Goal: Entertainment & Leisure: Consume media (video, audio)

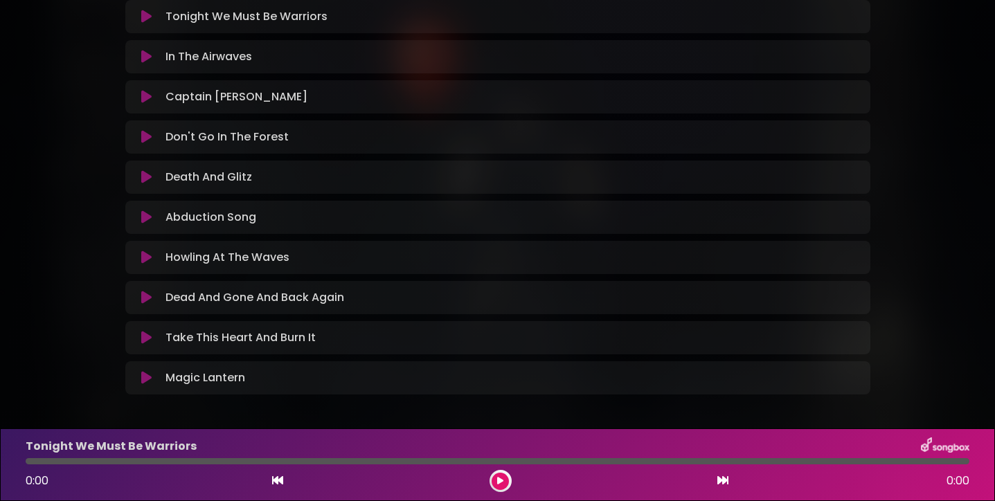
scroll to position [118, 0]
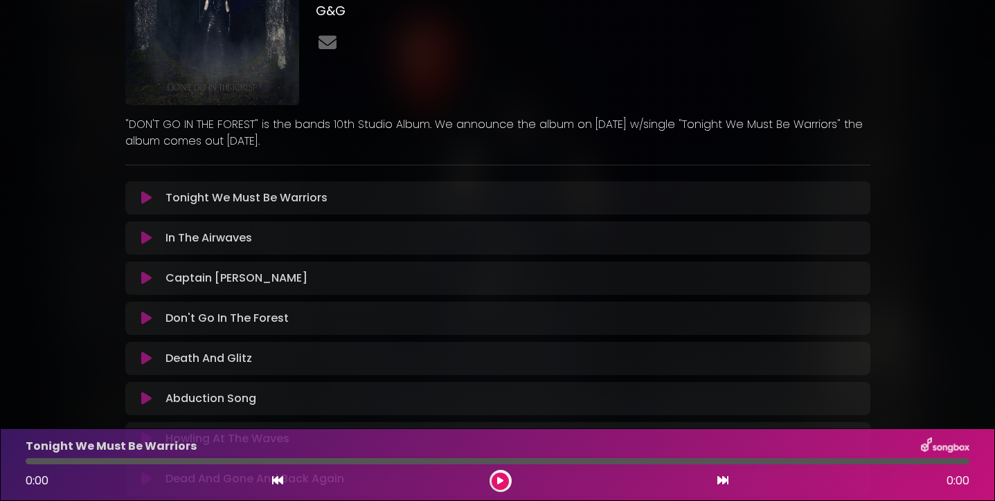
click at [147, 199] on icon at bounding box center [146, 198] width 10 height 14
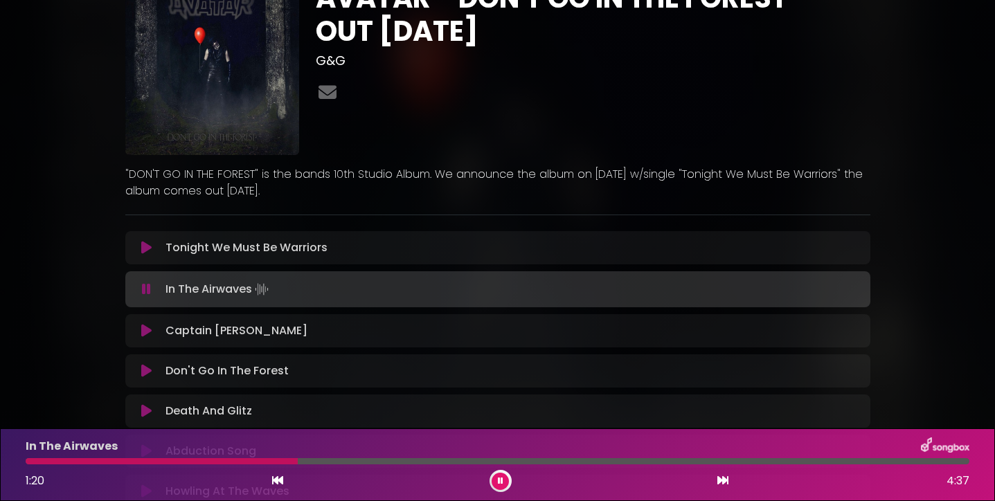
scroll to position [0, 0]
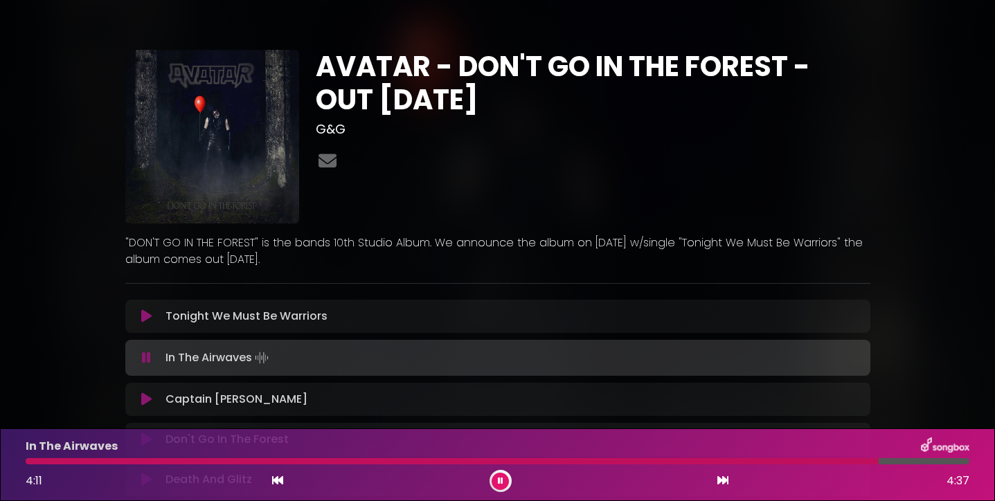
click at [143, 404] on icon at bounding box center [146, 399] width 10 height 14
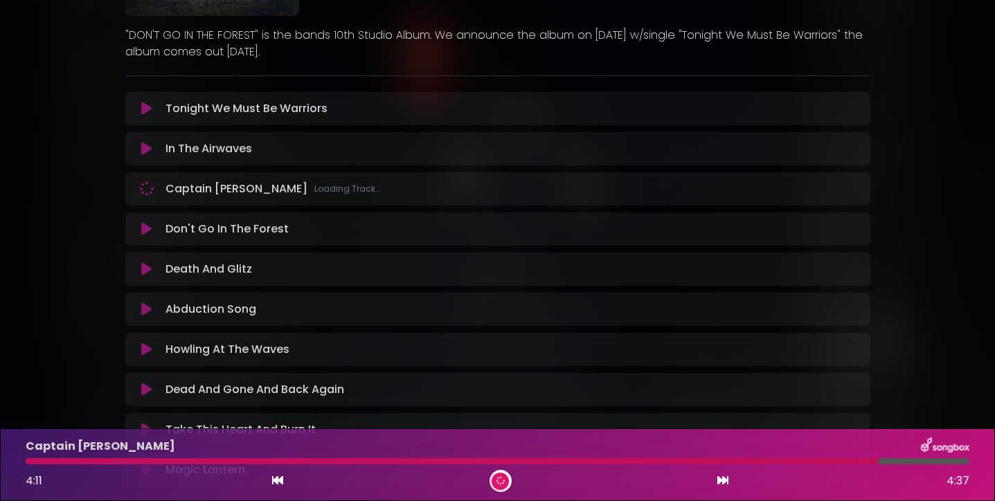
scroll to position [175, 0]
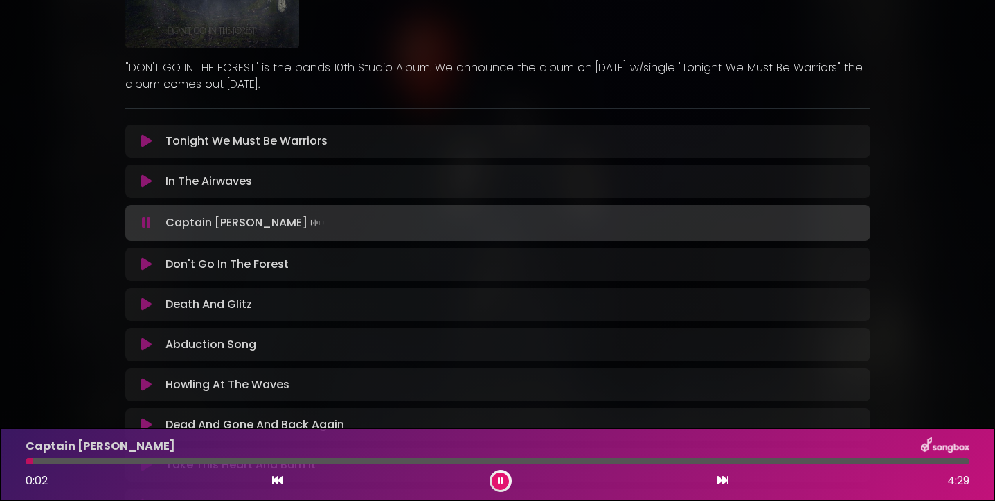
click at [42, 463] on div at bounding box center [497, 461] width 943 height 6
click at [96, 457] on div "Captain [PERSON_NAME] 0:05 4:29" at bounding box center [497, 464] width 960 height 55
click at [96, 461] on div at bounding box center [497, 461] width 943 height 6
click at [127, 461] on div at bounding box center [497, 461] width 943 height 6
click at [167, 464] on div "Captain [PERSON_NAME] 0:30 4:29" at bounding box center [497, 464] width 960 height 55
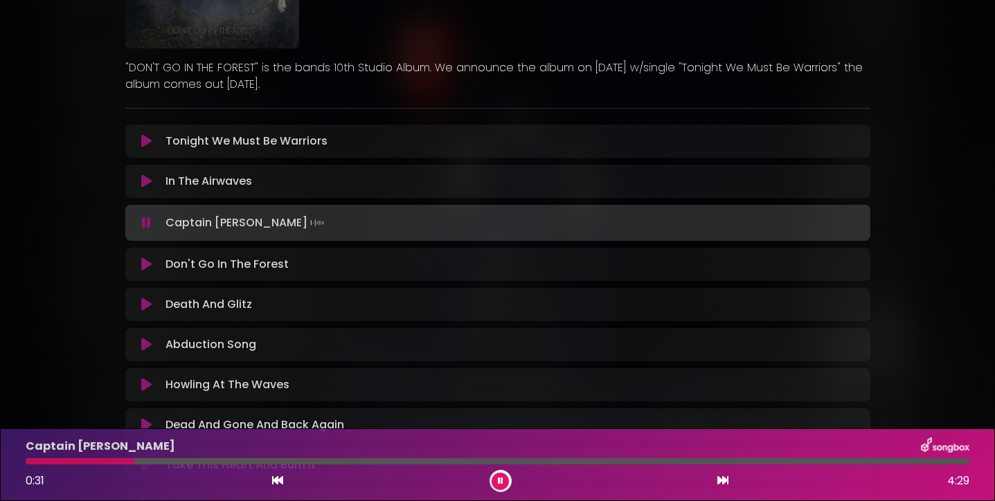
click at [172, 460] on div at bounding box center [497, 461] width 943 height 6
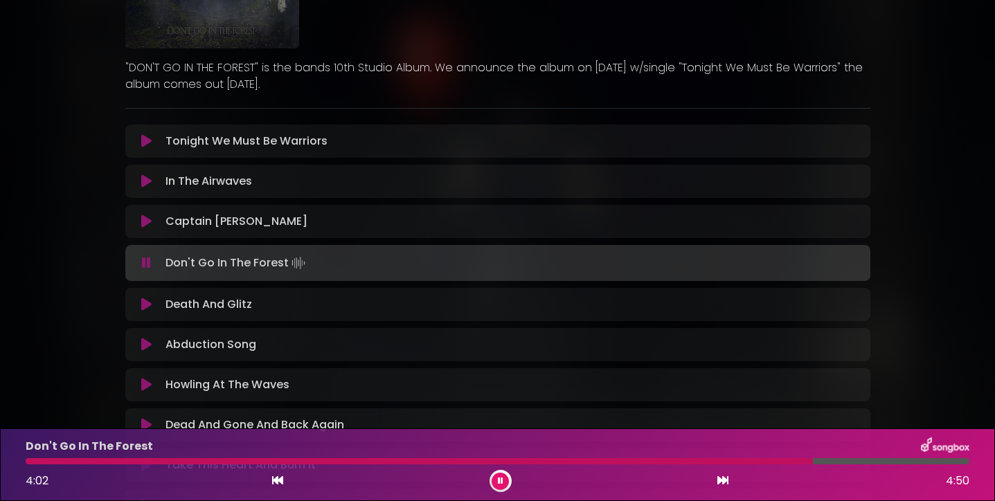
click at [846, 462] on div at bounding box center [497, 461] width 943 height 6
click at [145, 308] on icon at bounding box center [146, 305] width 10 height 14
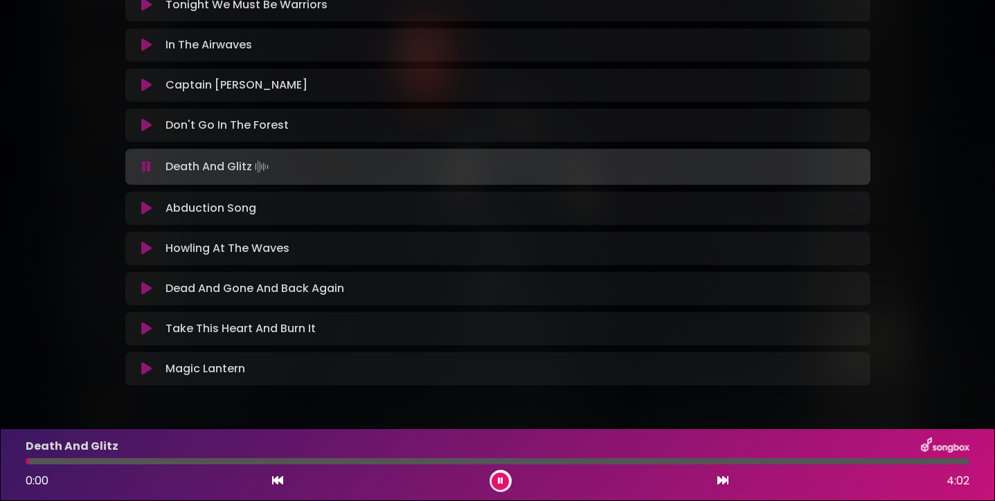
scroll to position [301, 0]
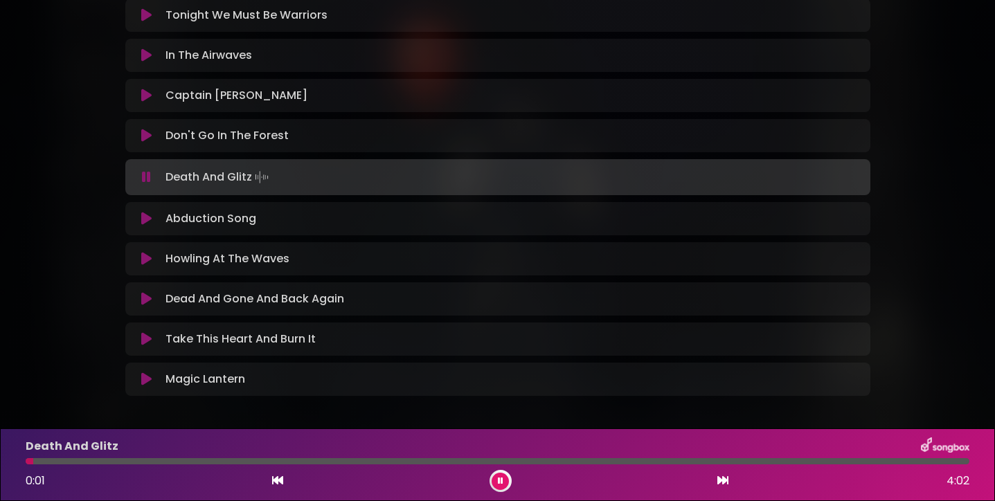
click at [51, 462] on div at bounding box center [497, 461] width 943 height 6
click at [87, 462] on div at bounding box center [497, 461] width 943 height 6
click at [237, 461] on div at bounding box center [497, 461] width 943 height 6
click at [307, 461] on div at bounding box center [497, 461] width 943 height 6
click at [374, 462] on div at bounding box center [497, 461] width 943 height 6
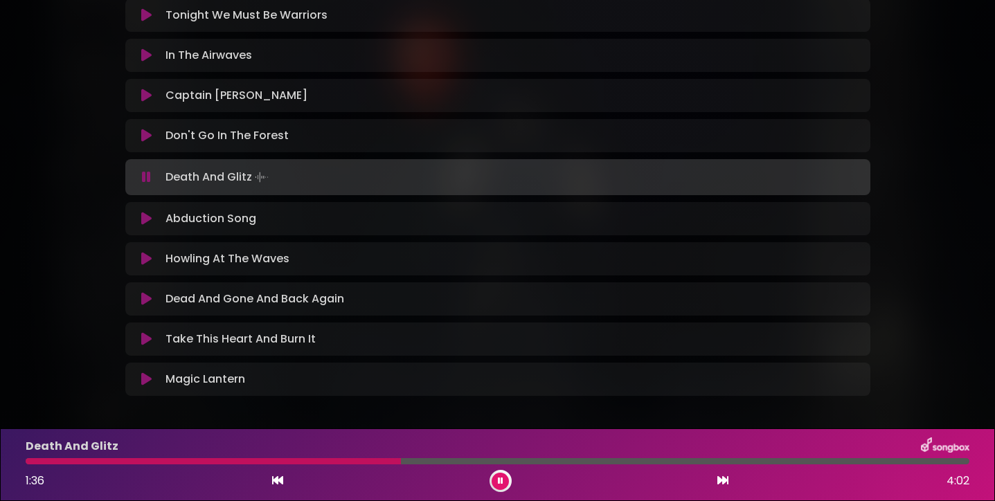
click at [474, 460] on div at bounding box center [497, 461] width 943 height 6
click at [144, 219] on icon at bounding box center [146, 219] width 10 height 14
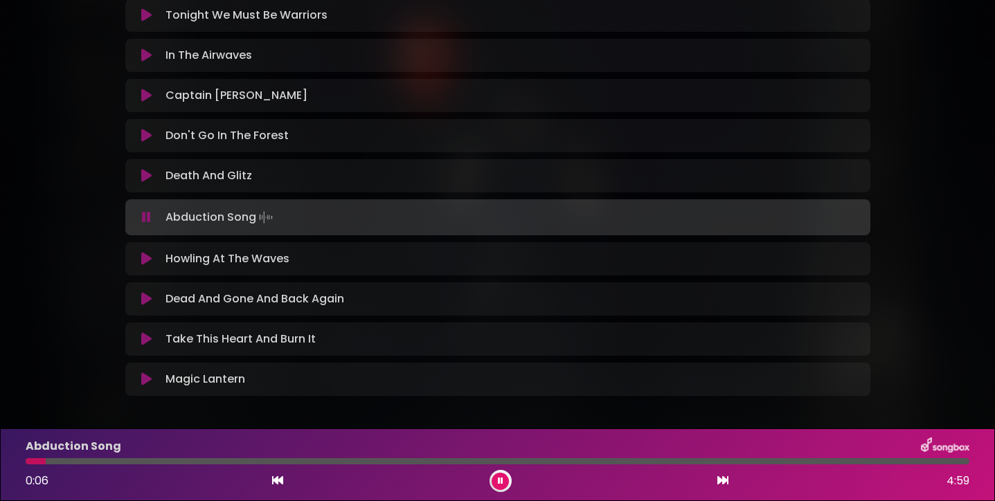
click at [104, 461] on div at bounding box center [497, 461] width 943 height 6
click at [156, 460] on div at bounding box center [497, 461] width 943 height 6
click at [290, 461] on div at bounding box center [497, 461] width 943 height 6
click at [368, 461] on div at bounding box center [497, 461] width 943 height 6
click at [434, 461] on div at bounding box center [497, 461] width 943 height 6
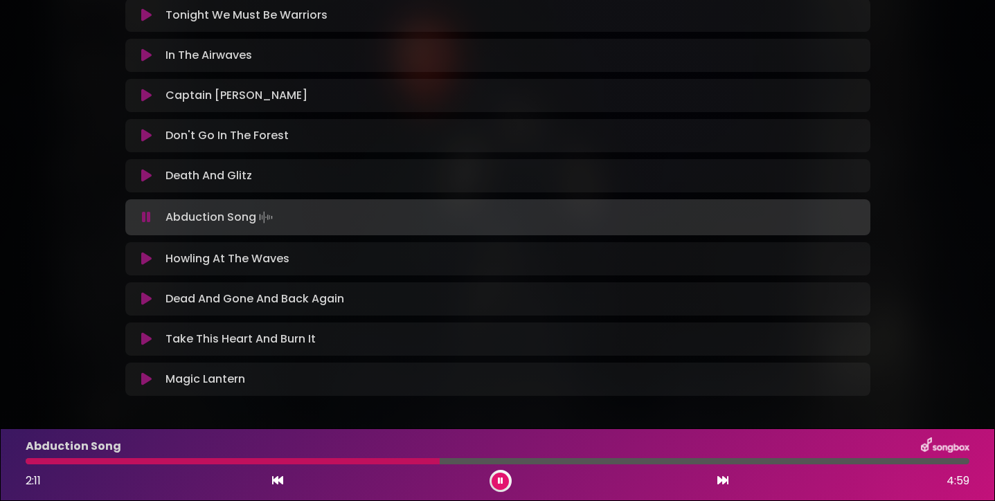
click at [516, 462] on div at bounding box center [497, 461] width 943 height 6
click at [587, 461] on div at bounding box center [497, 461] width 943 height 6
click at [673, 462] on div at bounding box center [497, 461] width 943 height 6
click at [143, 258] on icon at bounding box center [146, 259] width 10 height 14
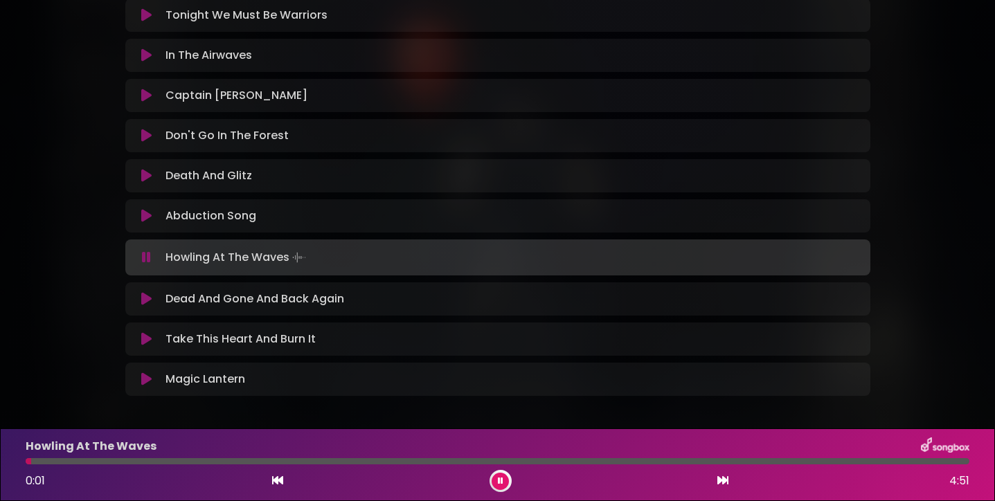
click at [129, 462] on div at bounding box center [497, 461] width 943 height 6
click at [269, 461] on div at bounding box center [497, 461] width 943 height 6
click at [425, 462] on div at bounding box center [497, 461] width 943 height 6
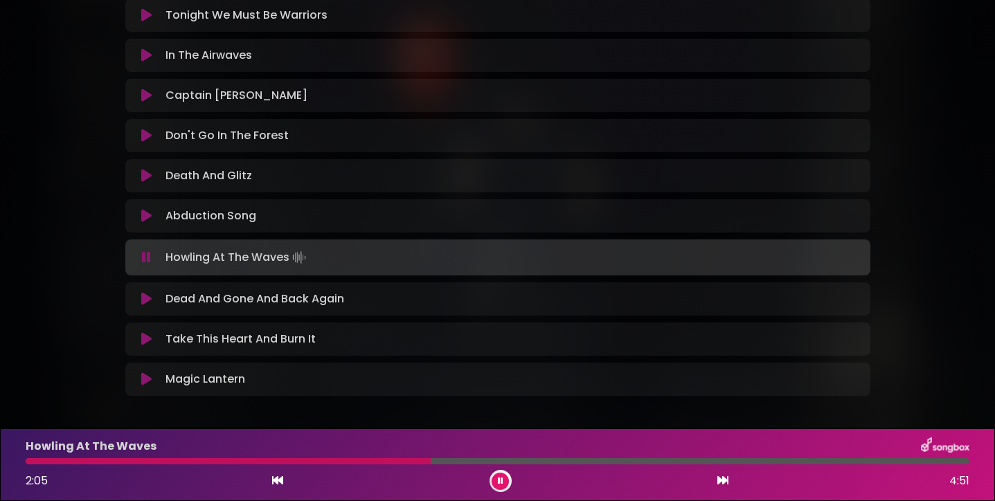
click at [568, 461] on div at bounding box center [497, 461] width 943 height 6
click at [147, 300] on icon at bounding box center [146, 299] width 10 height 14
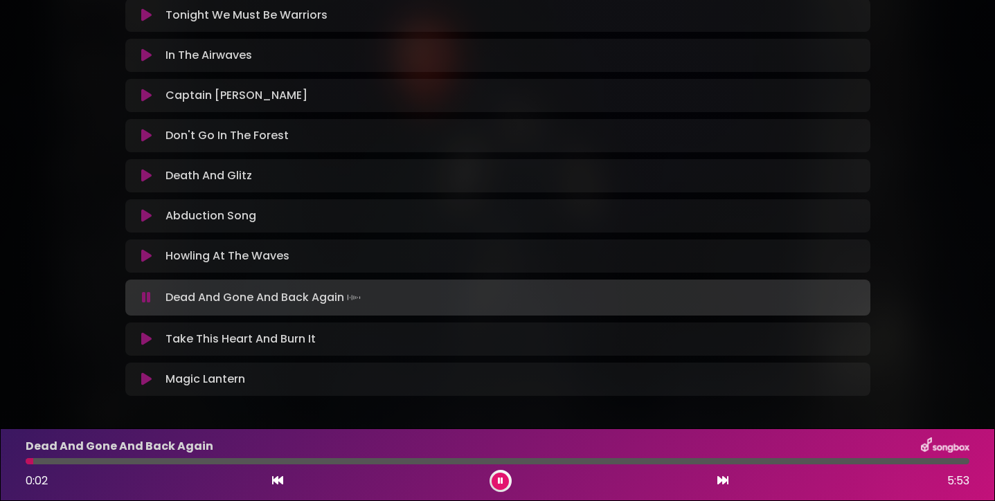
click at [82, 464] on div at bounding box center [497, 461] width 943 height 6
click at [139, 464] on div at bounding box center [497, 461] width 943 height 6
click at [198, 462] on div at bounding box center [497, 461] width 943 height 6
click at [272, 462] on div at bounding box center [497, 461] width 943 height 6
click at [372, 462] on div at bounding box center [497, 461] width 943 height 6
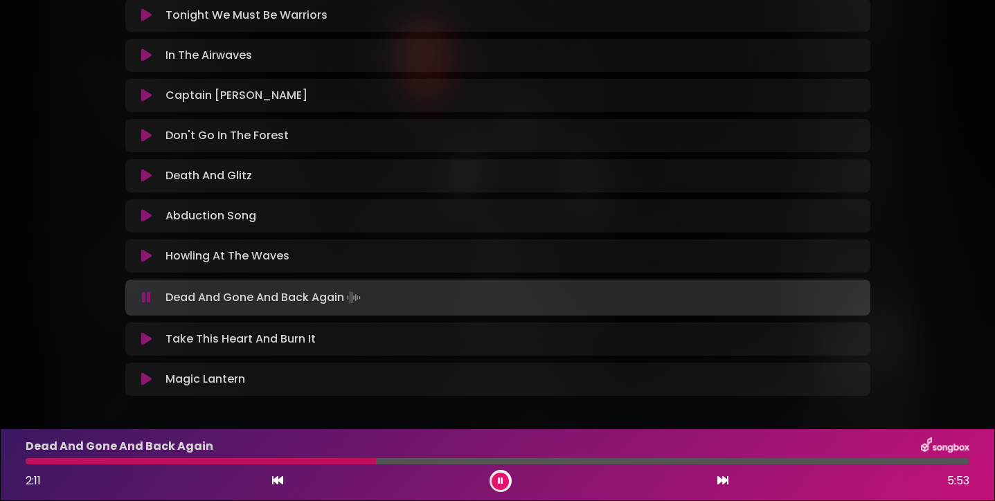
click at [468, 460] on div at bounding box center [497, 461] width 943 height 6
click at [604, 462] on div at bounding box center [497, 461] width 943 height 6
click at [145, 339] on icon at bounding box center [146, 339] width 10 height 14
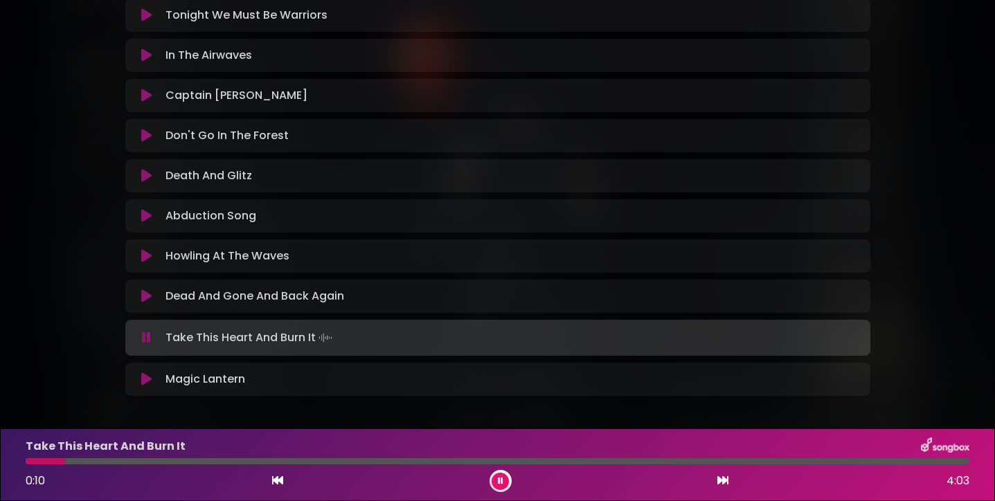
click at [107, 462] on div at bounding box center [497, 461] width 943 height 6
click at [169, 460] on div at bounding box center [497, 461] width 943 height 6
click at [226, 462] on div at bounding box center [497, 461] width 943 height 6
